Goal: Navigation & Orientation: Find specific page/section

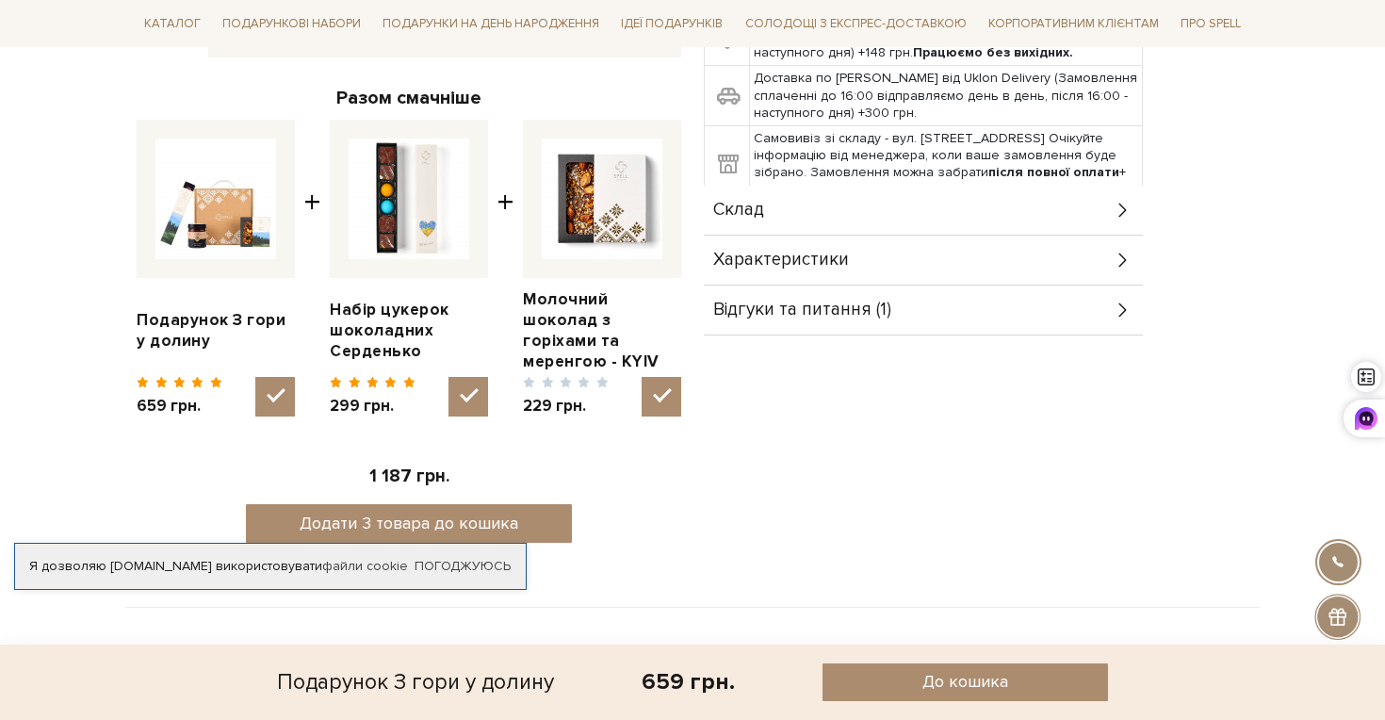
scroll to position [730, 0]
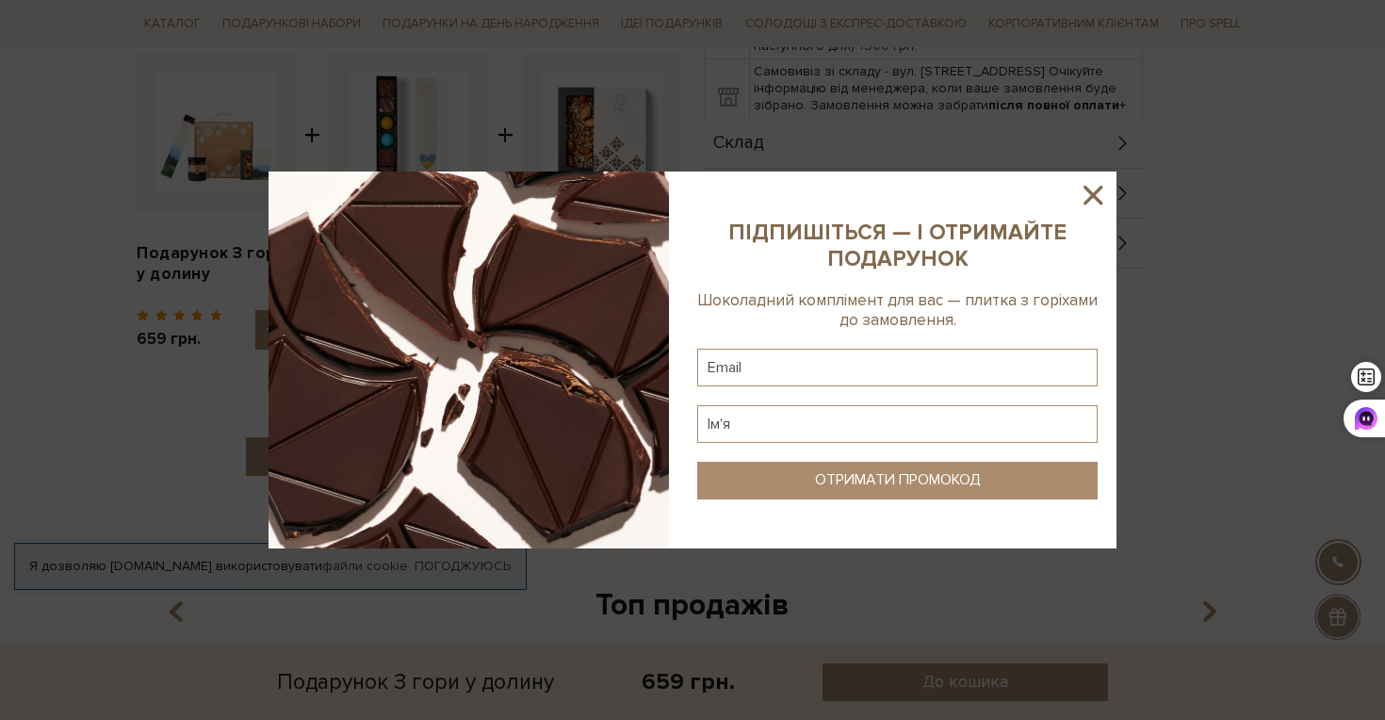
click at [1083, 199] on icon at bounding box center [1093, 195] width 32 height 32
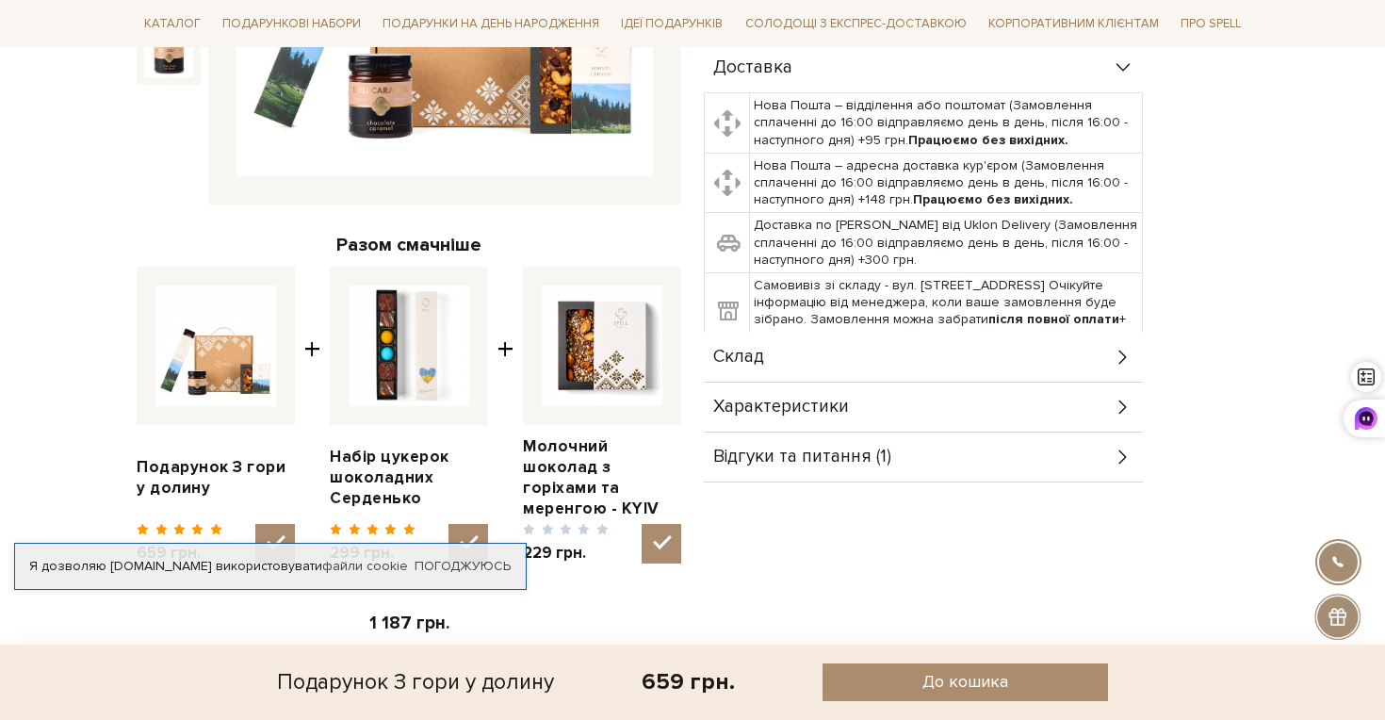
scroll to position [210, 0]
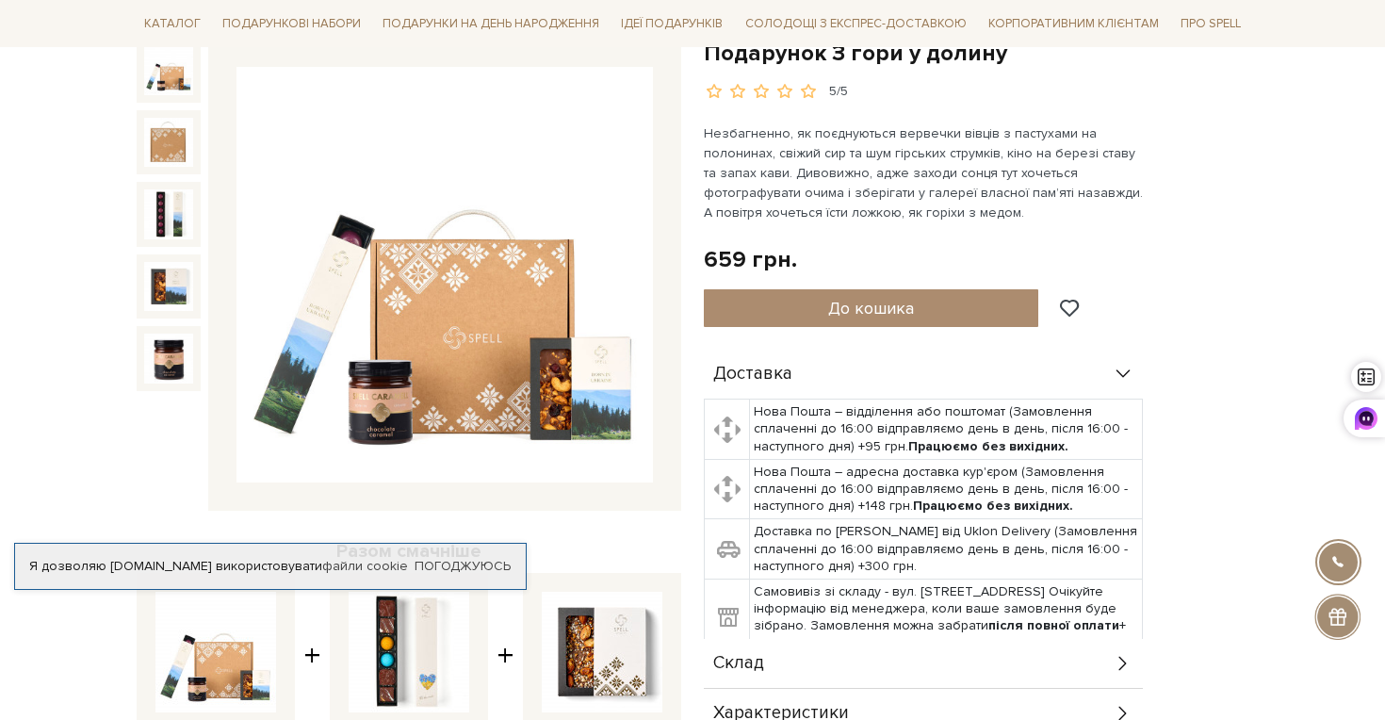
click at [349, 352] on img at bounding box center [444, 275] width 416 height 416
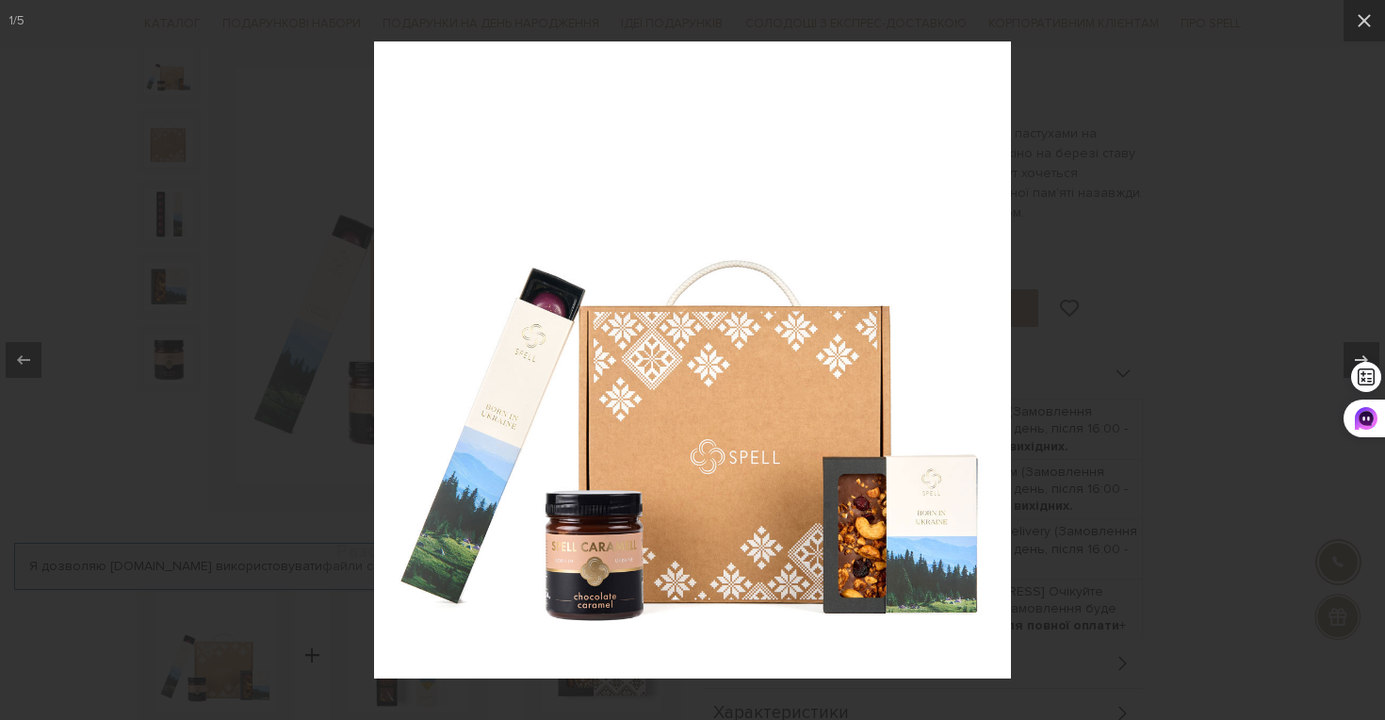
click at [1229, 263] on div at bounding box center [692, 360] width 1385 height 720
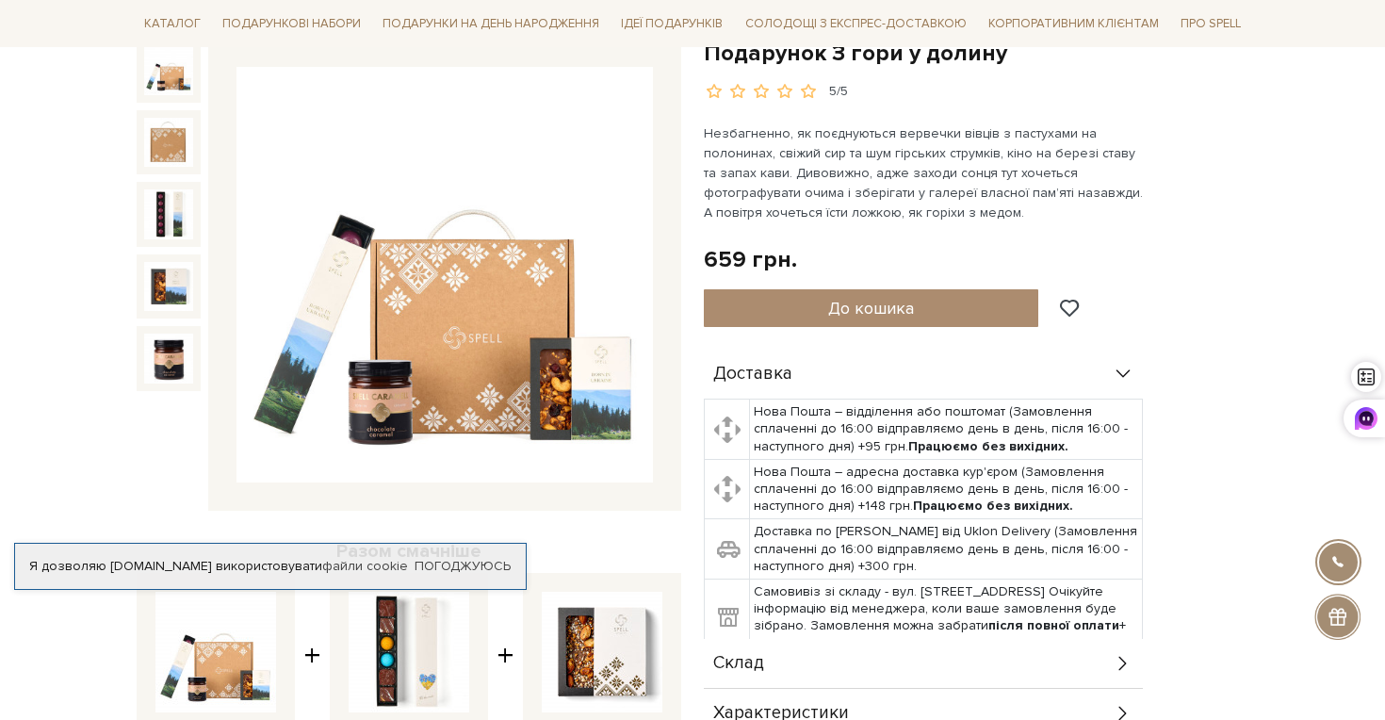
scroll to position [133, 0]
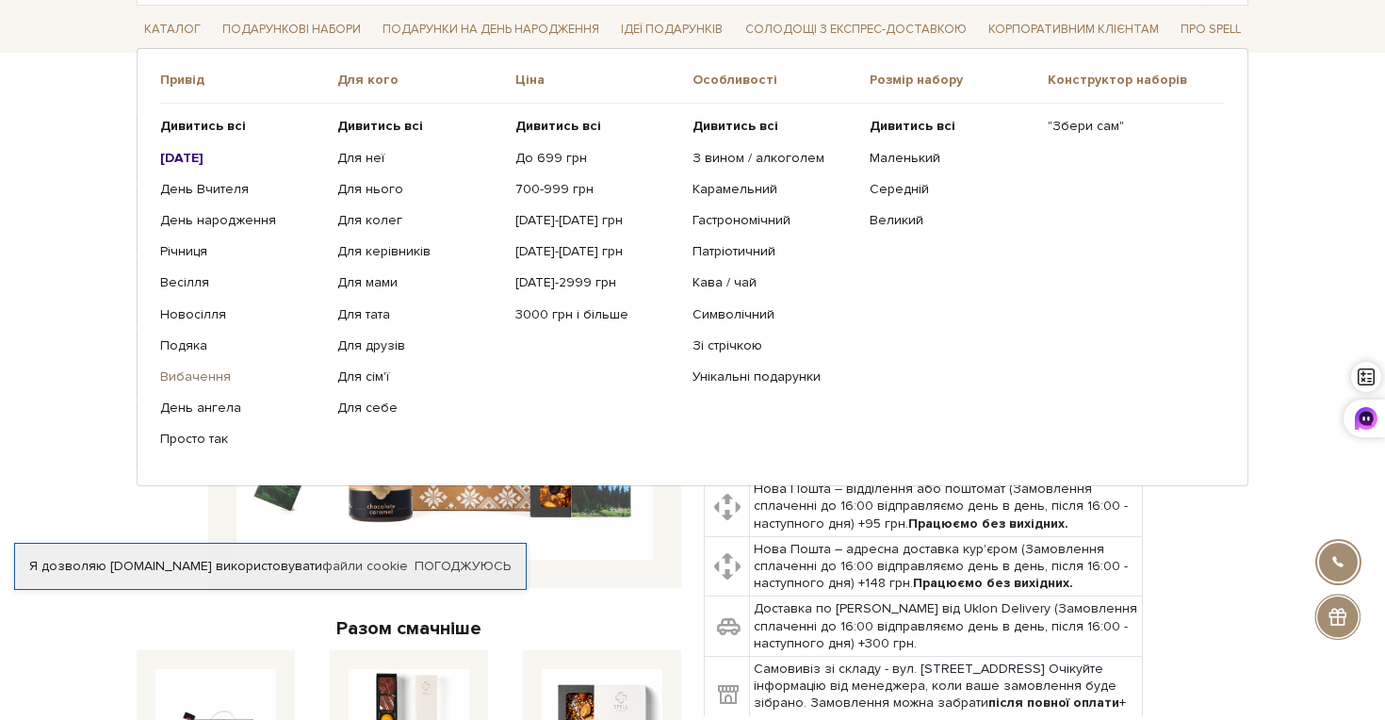
click at [190, 373] on link "Вибачення" at bounding box center [241, 376] width 163 height 17
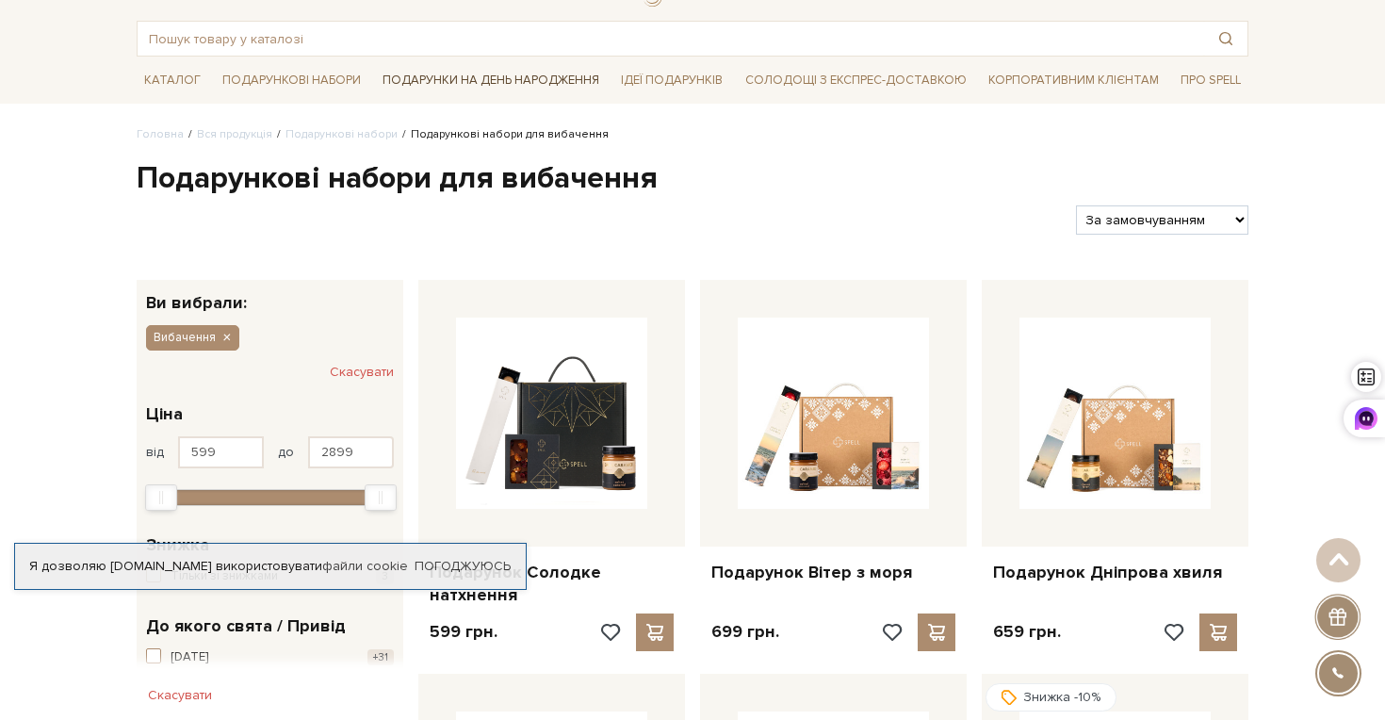
scroll to position [6, 0]
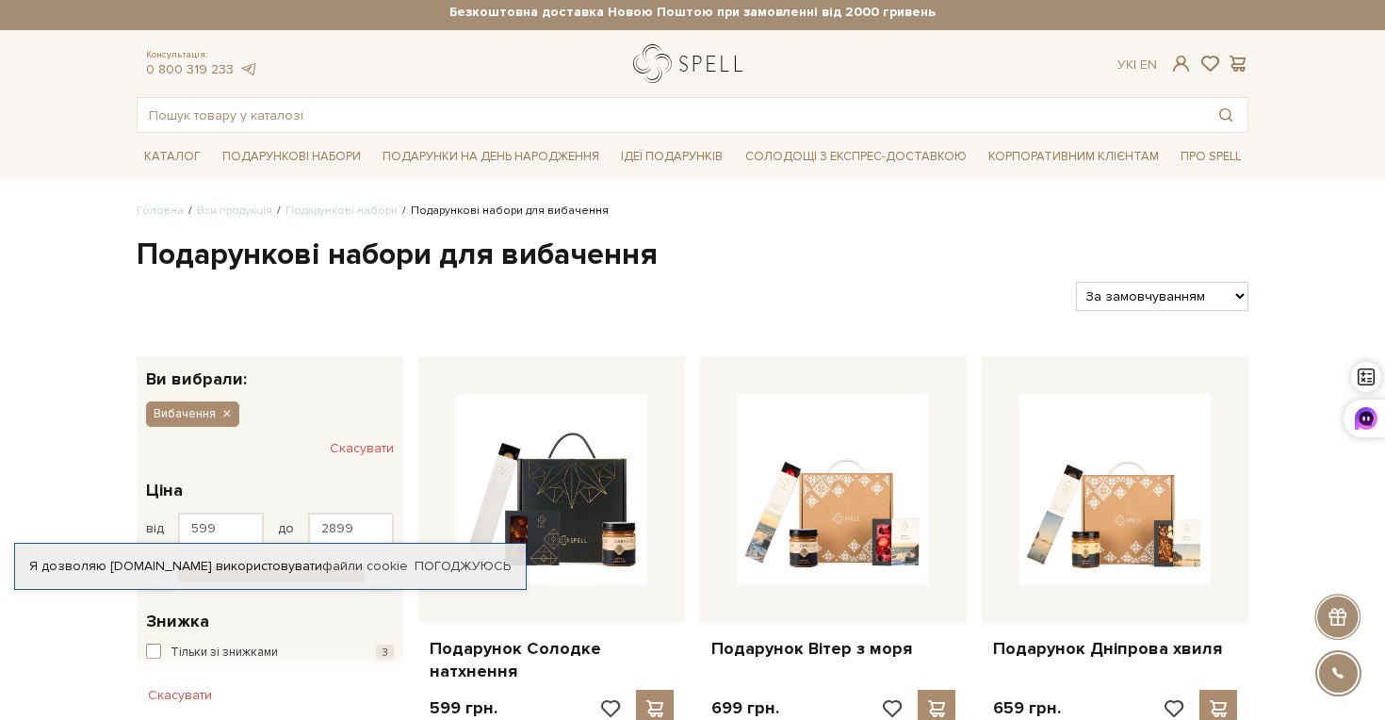
click at [670, 66] on link "logo" at bounding box center [692, 63] width 118 height 39
